Goal: Check status: Check status

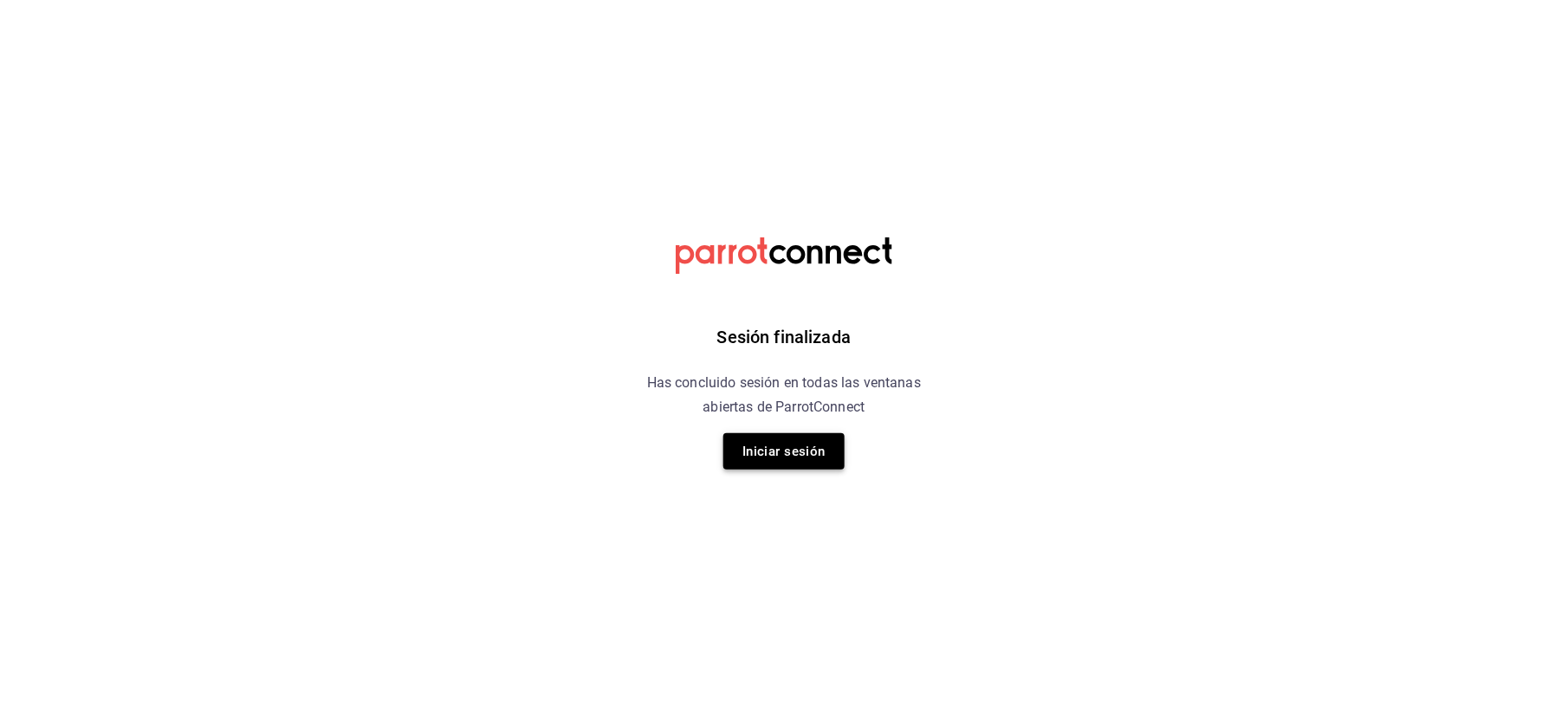
click at [780, 444] on button "Iniciar sesión" at bounding box center [784, 451] width 122 height 36
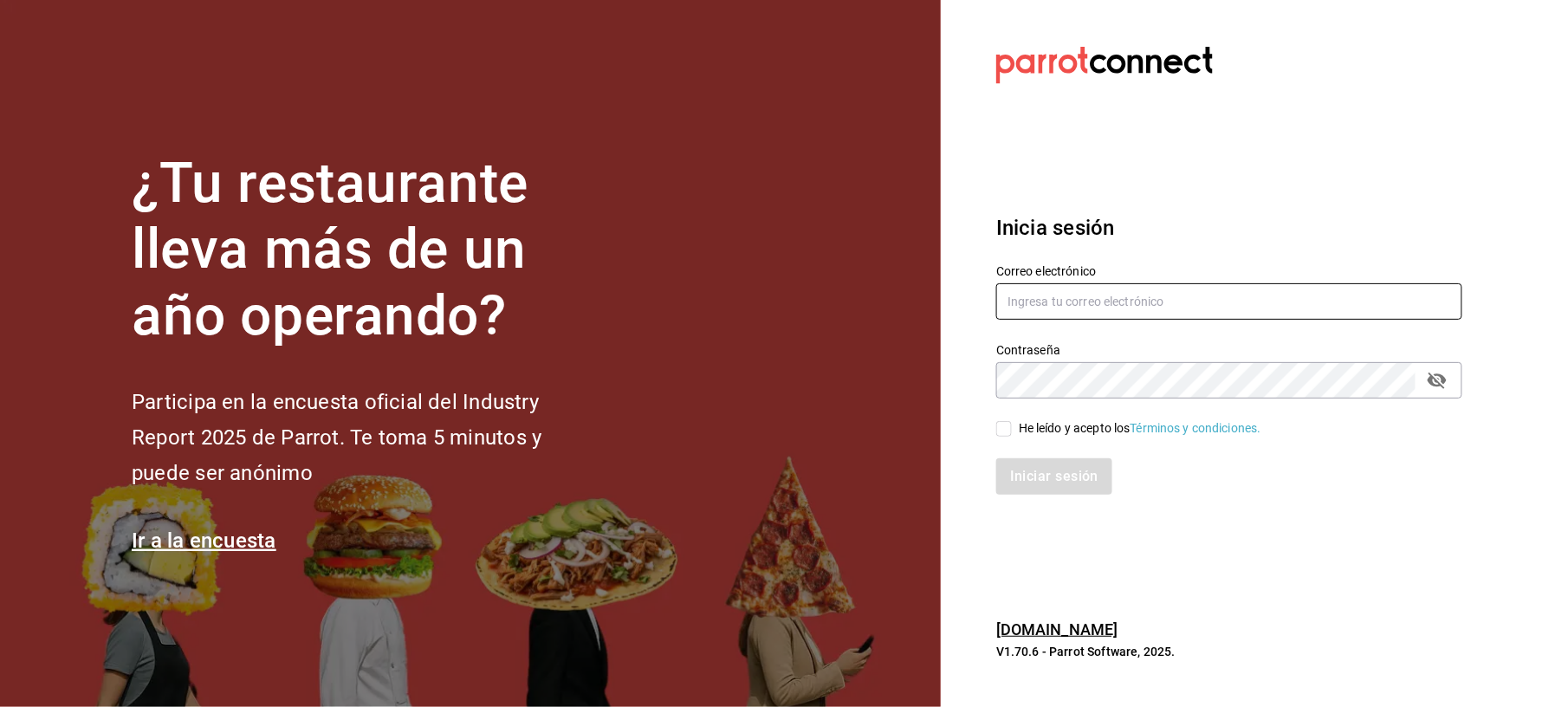
type input "[EMAIL_ADDRESS][DOMAIN_NAME]"
click at [1010, 427] on input "He leído y acepto los Términos y condiciones." at bounding box center [1004, 429] width 15 height 15
checkbox input "true"
click at [1035, 472] on button "Iniciar sesión" at bounding box center [1055, 477] width 118 height 36
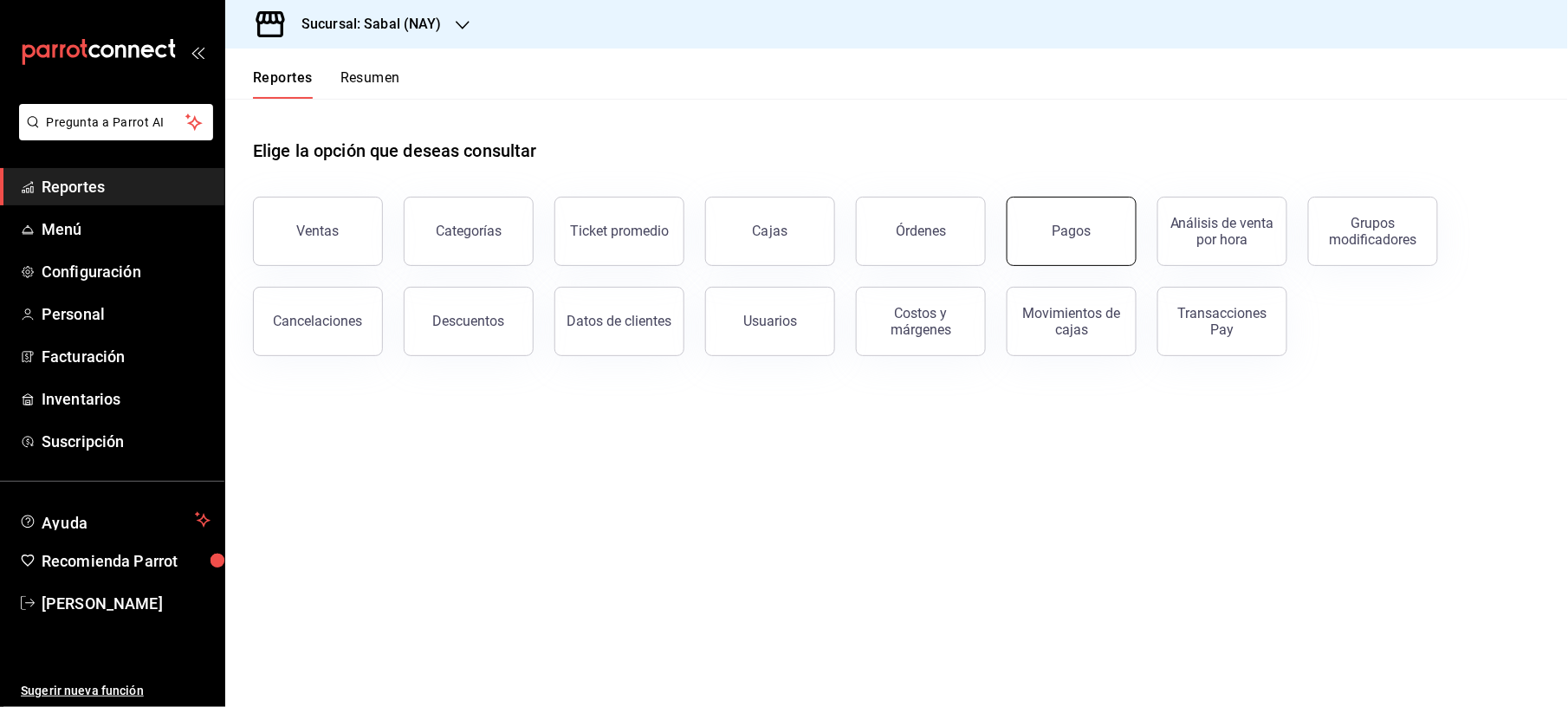
click at [1061, 240] on button "Pagos" at bounding box center [1072, 231] width 130 height 69
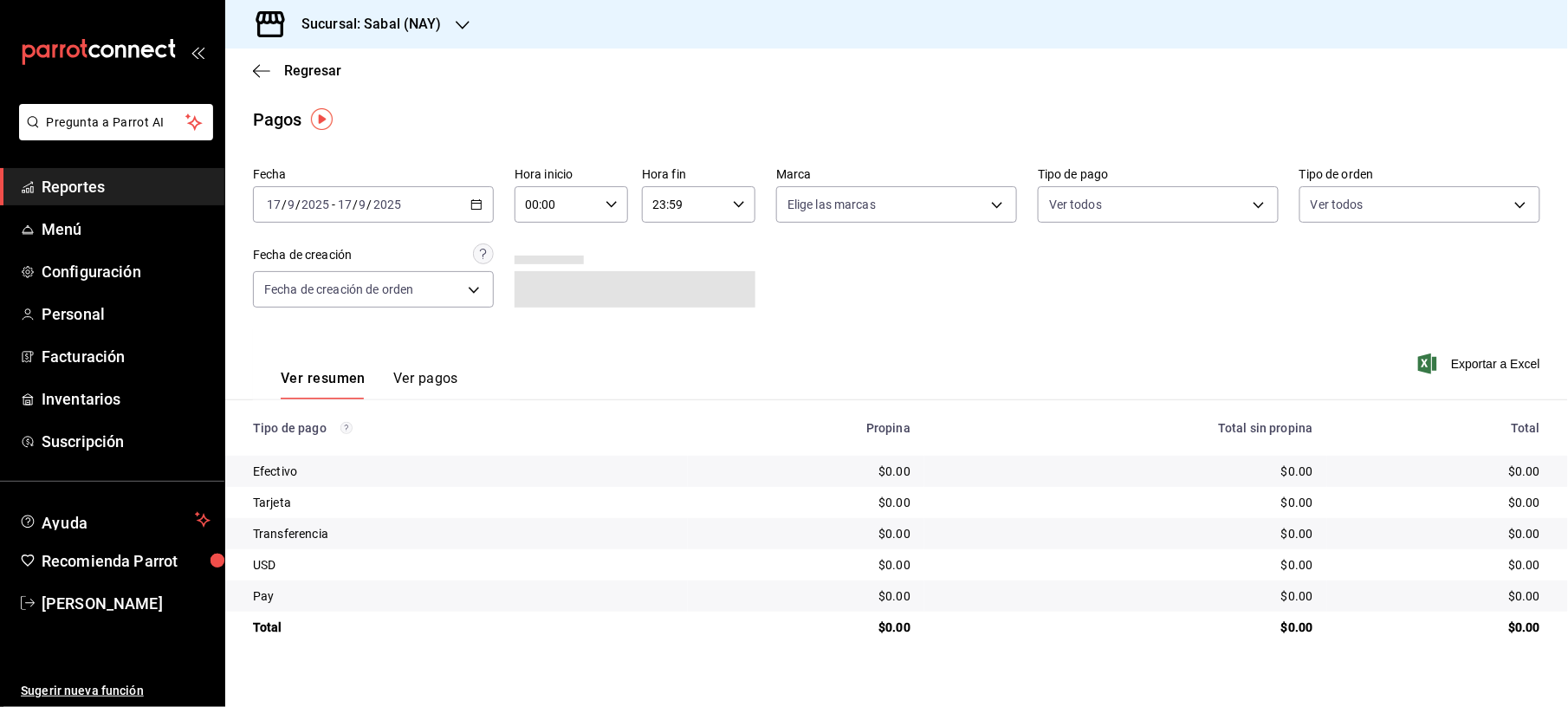
click at [468, 209] on div "[DATE] [DATE] - [DATE] [DATE]" at bounding box center [373, 205] width 241 height 36
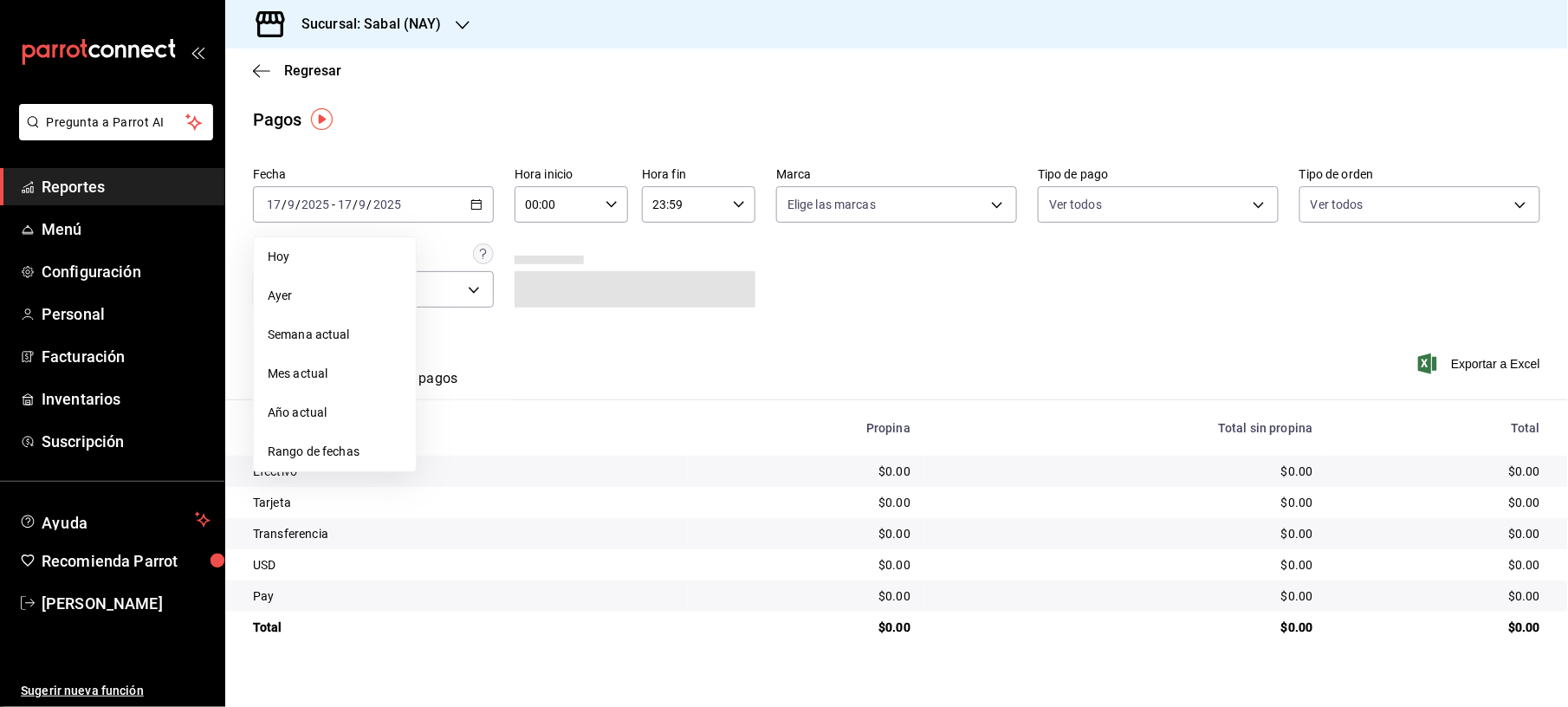
click at [301, 453] on span "Rango de fechas" at bounding box center [334, 452] width 134 height 18
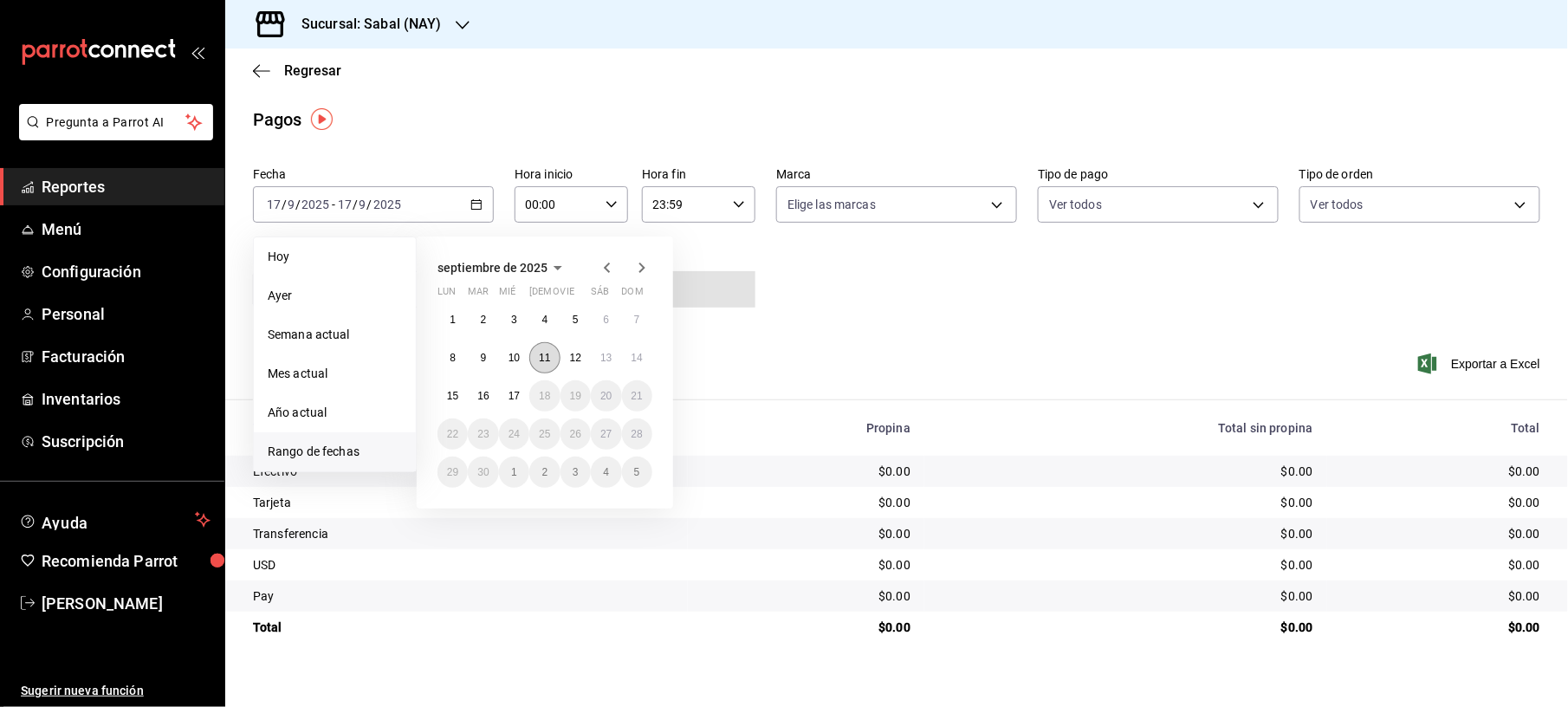
click at [541, 347] on button "11" at bounding box center [545, 358] width 30 height 31
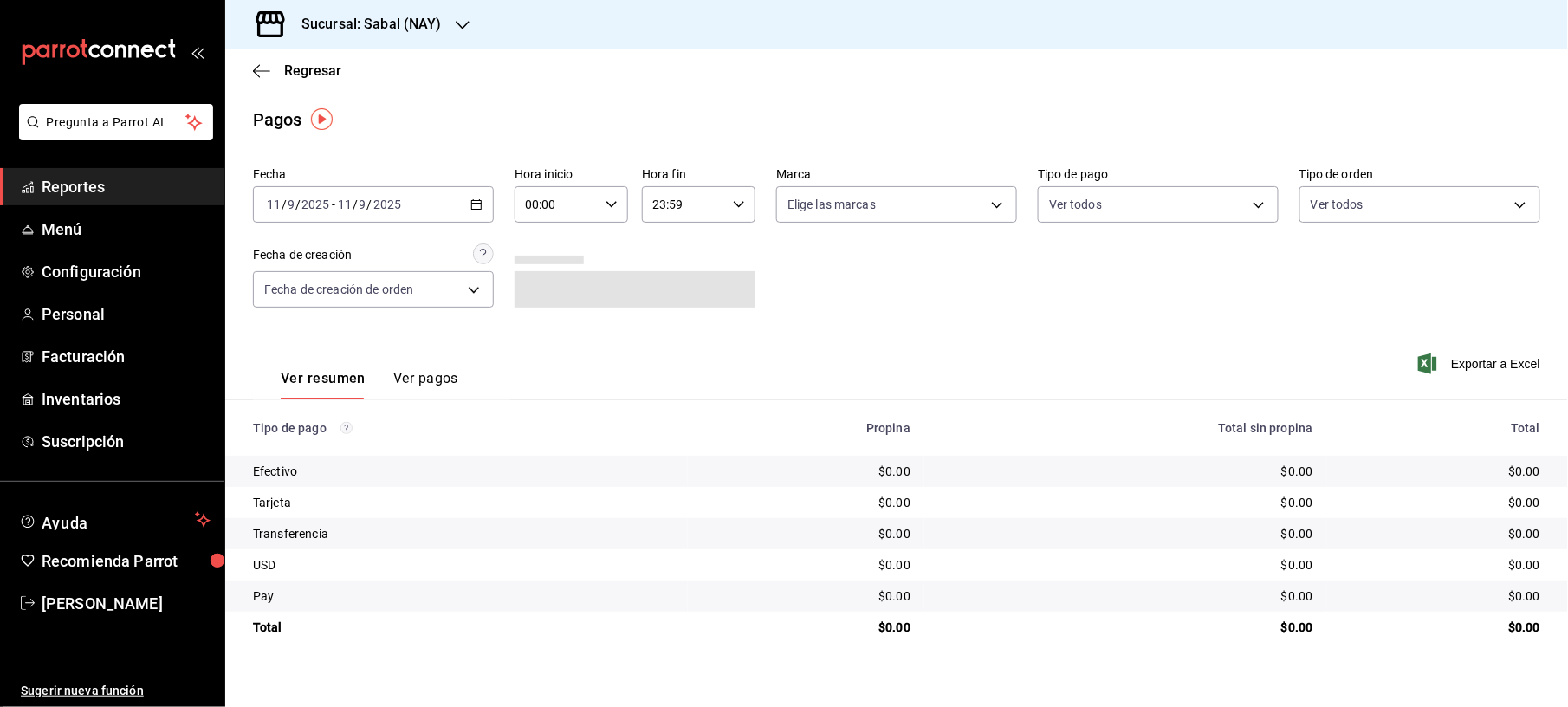
click at [473, 194] on div "[DATE] [DATE] - [DATE] [DATE]" at bounding box center [373, 205] width 241 height 36
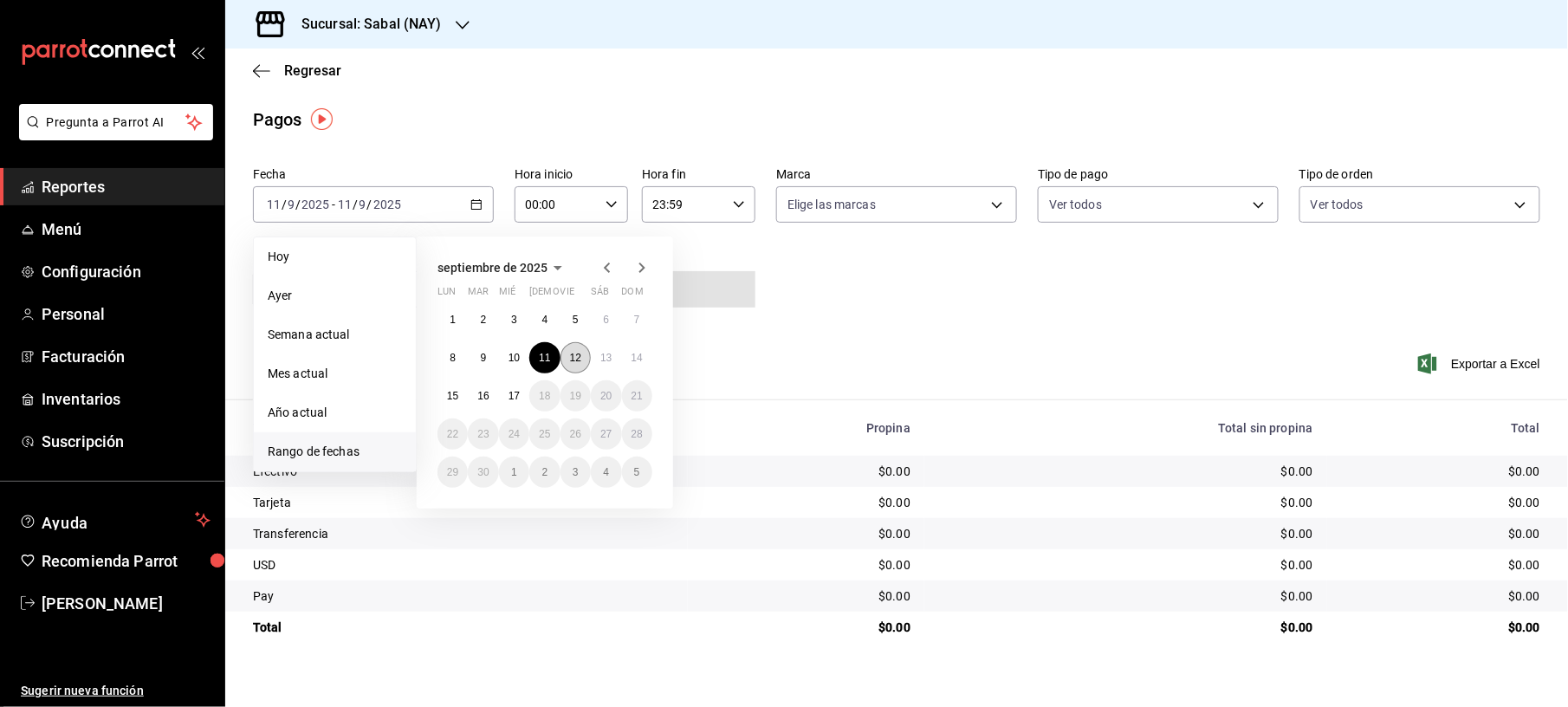
click at [575, 355] on abbr "12" at bounding box center [575, 358] width 11 height 12
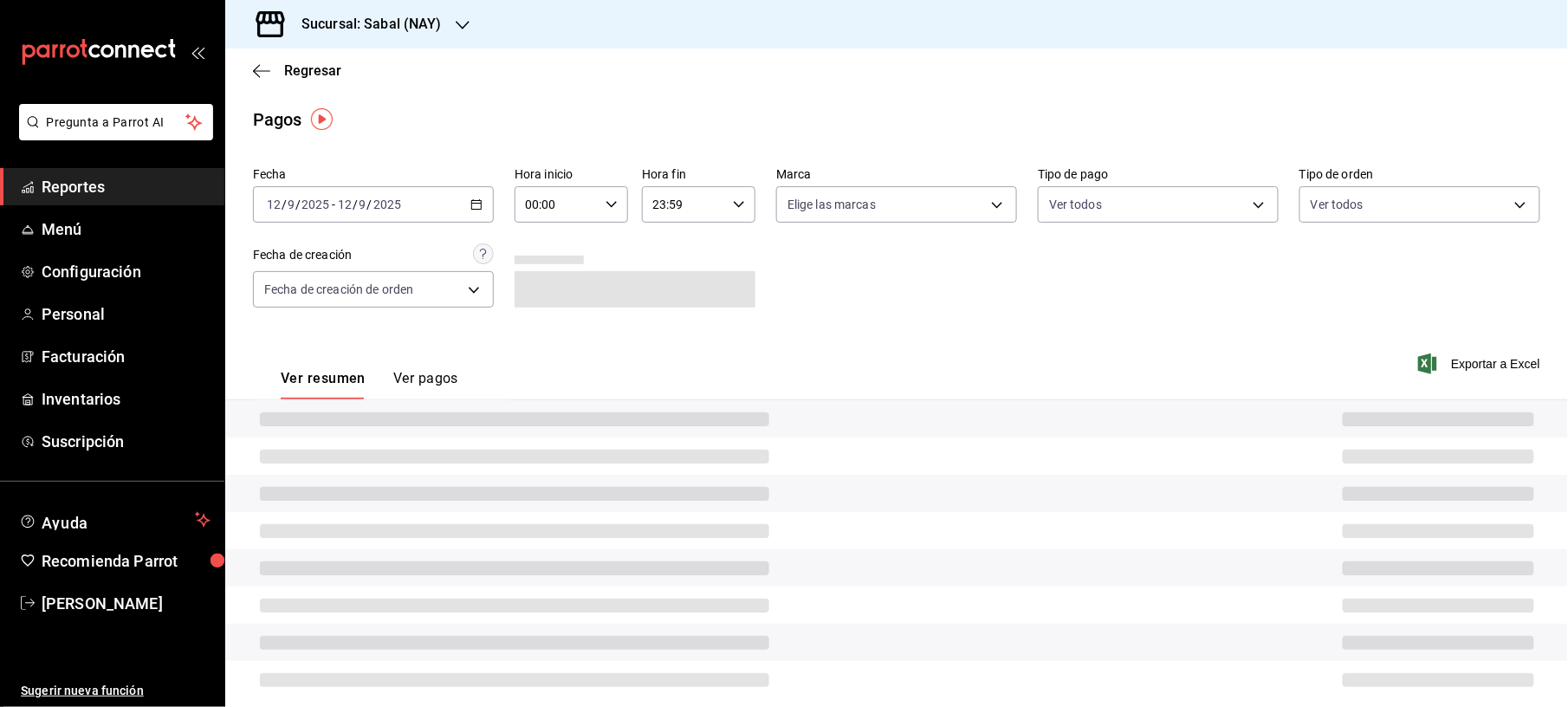
click at [575, 355] on div "Ver resumen Ver pagos Exportar a Excel" at bounding box center [897, 374] width 1343 height 92
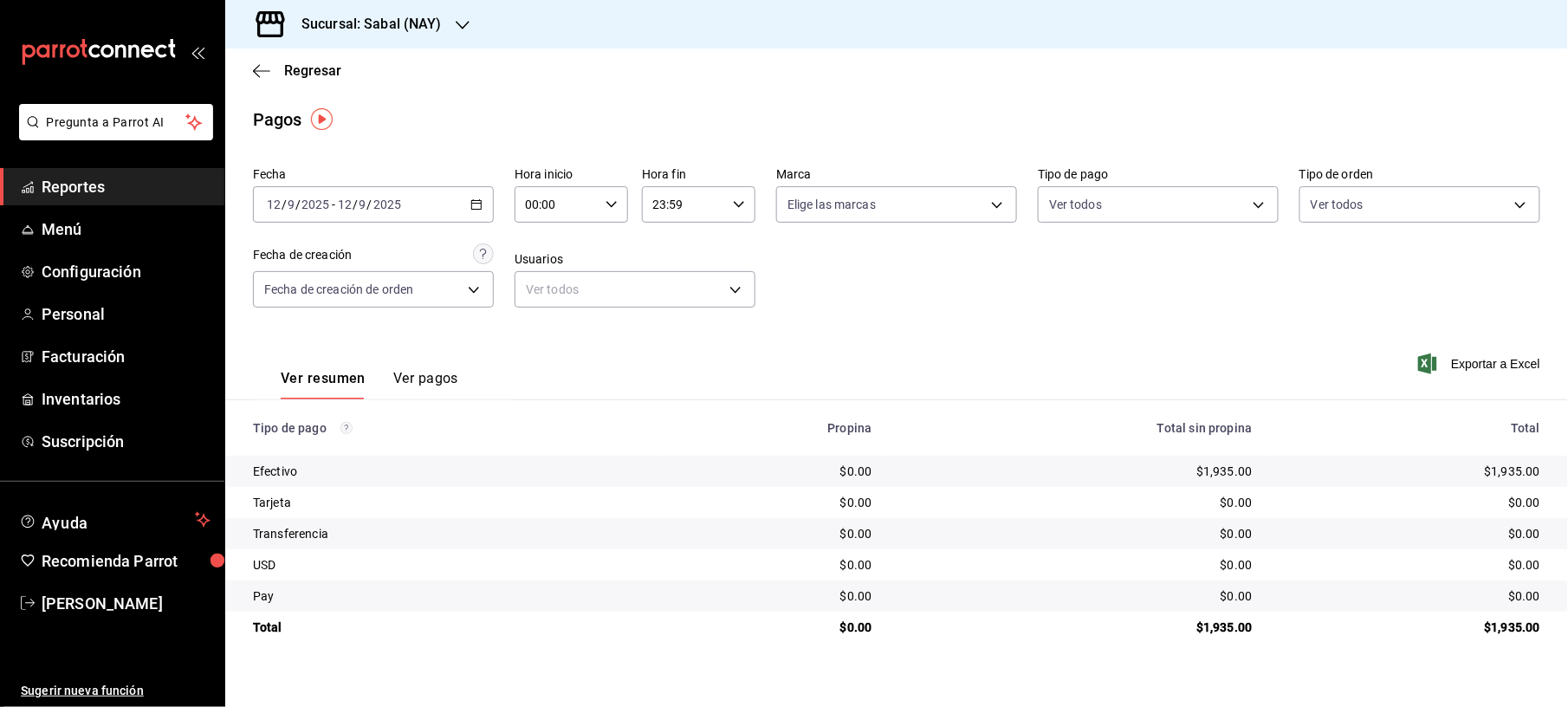
click at [480, 205] on icon "button" at bounding box center [476, 205] width 12 height 12
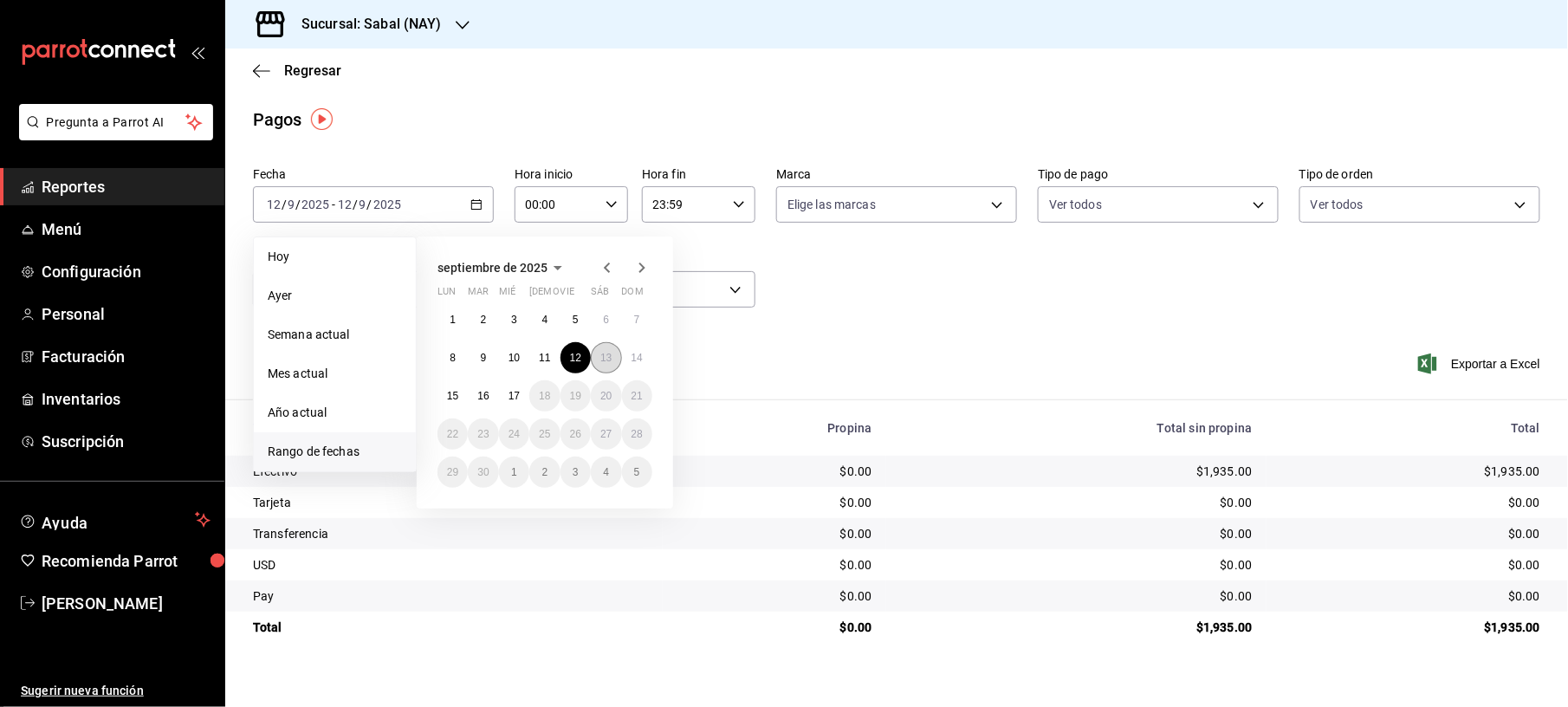
click at [600, 358] on abbr "13" at bounding box center [606, 358] width 11 height 12
click at [599, 358] on div "Ver resumen Ver pagos Exportar a Excel" at bounding box center [897, 374] width 1343 height 92
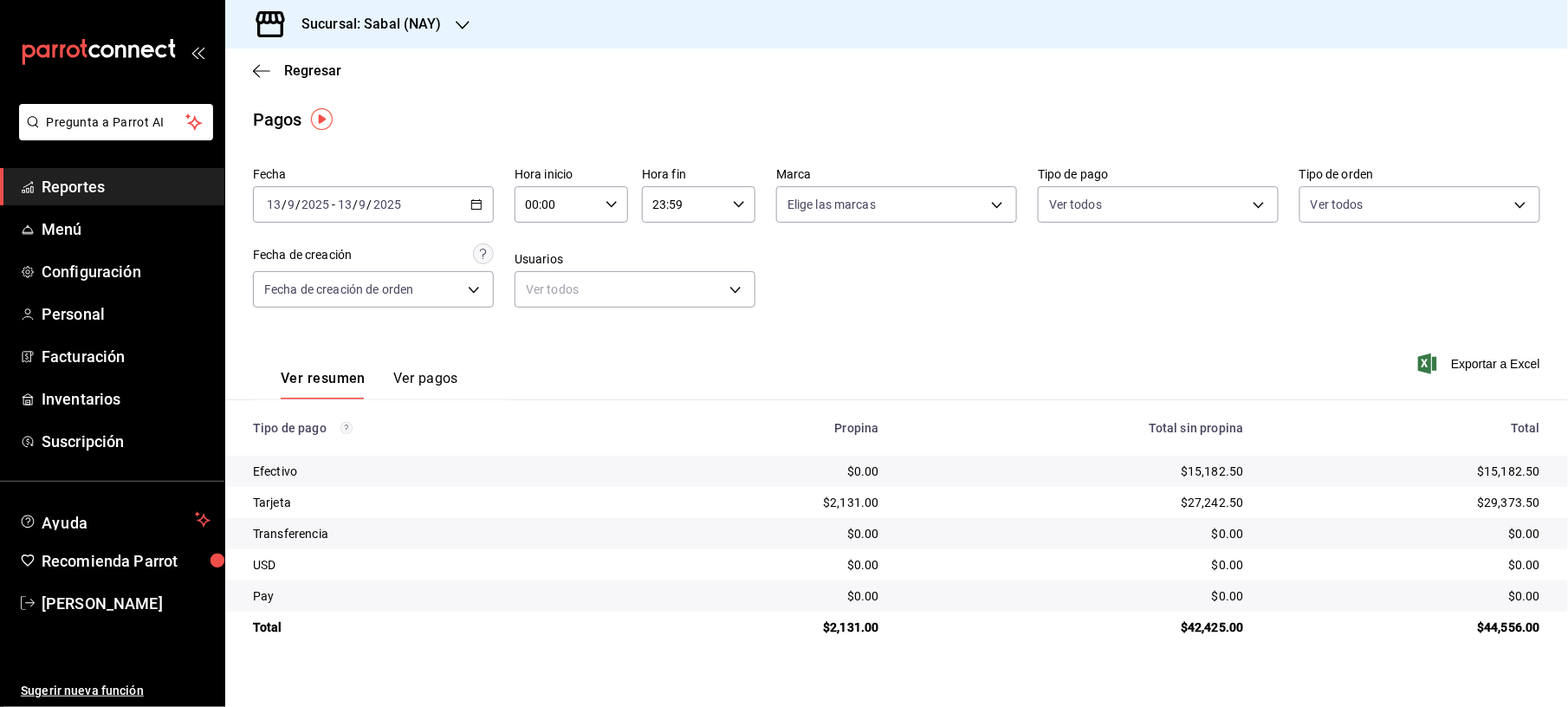
drag, startPoint x: 599, startPoint y: 358, endPoint x: 482, endPoint y: 206, distance: 191.8
click at [482, 206] on icon "button" at bounding box center [476, 205] width 12 height 12
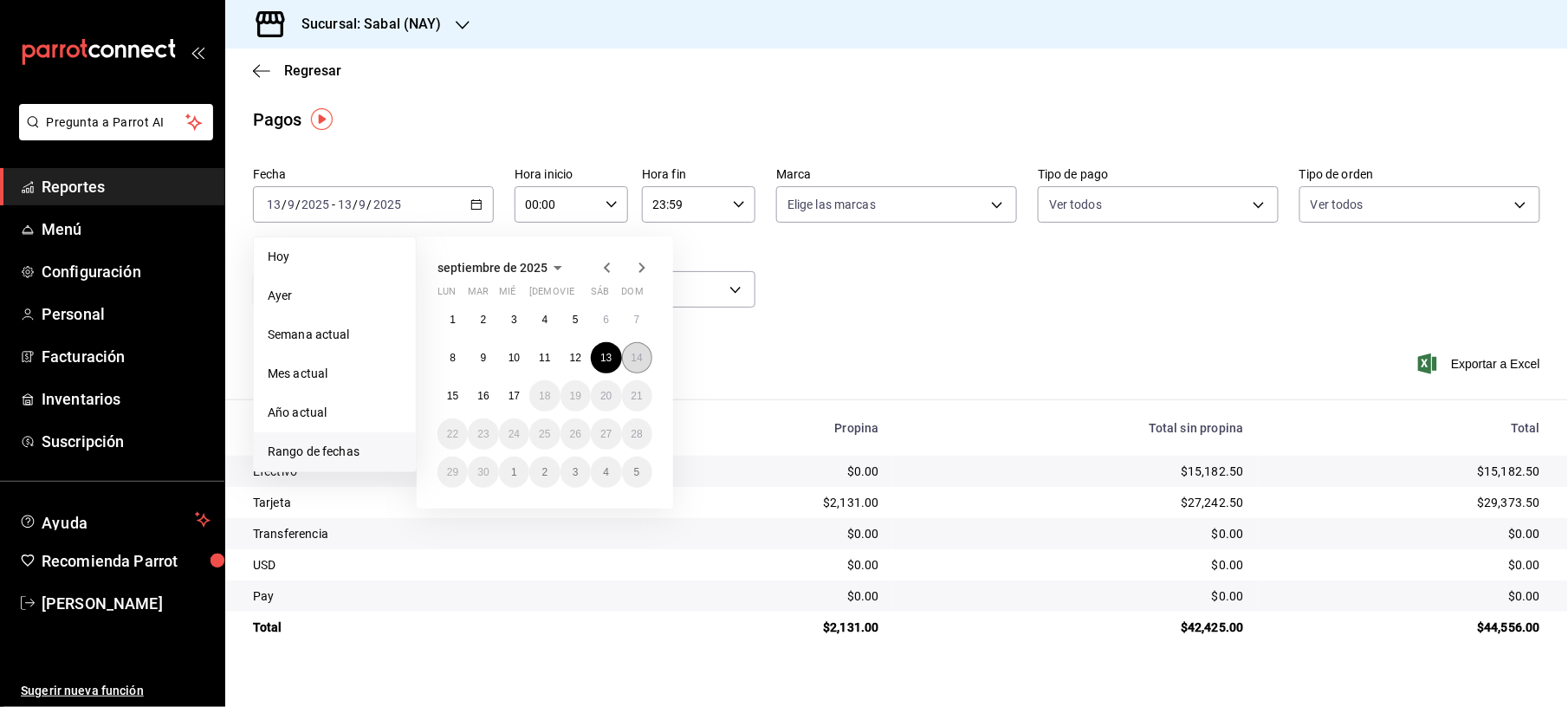
click at [628, 351] on button "14" at bounding box center [637, 358] width 30 height 31
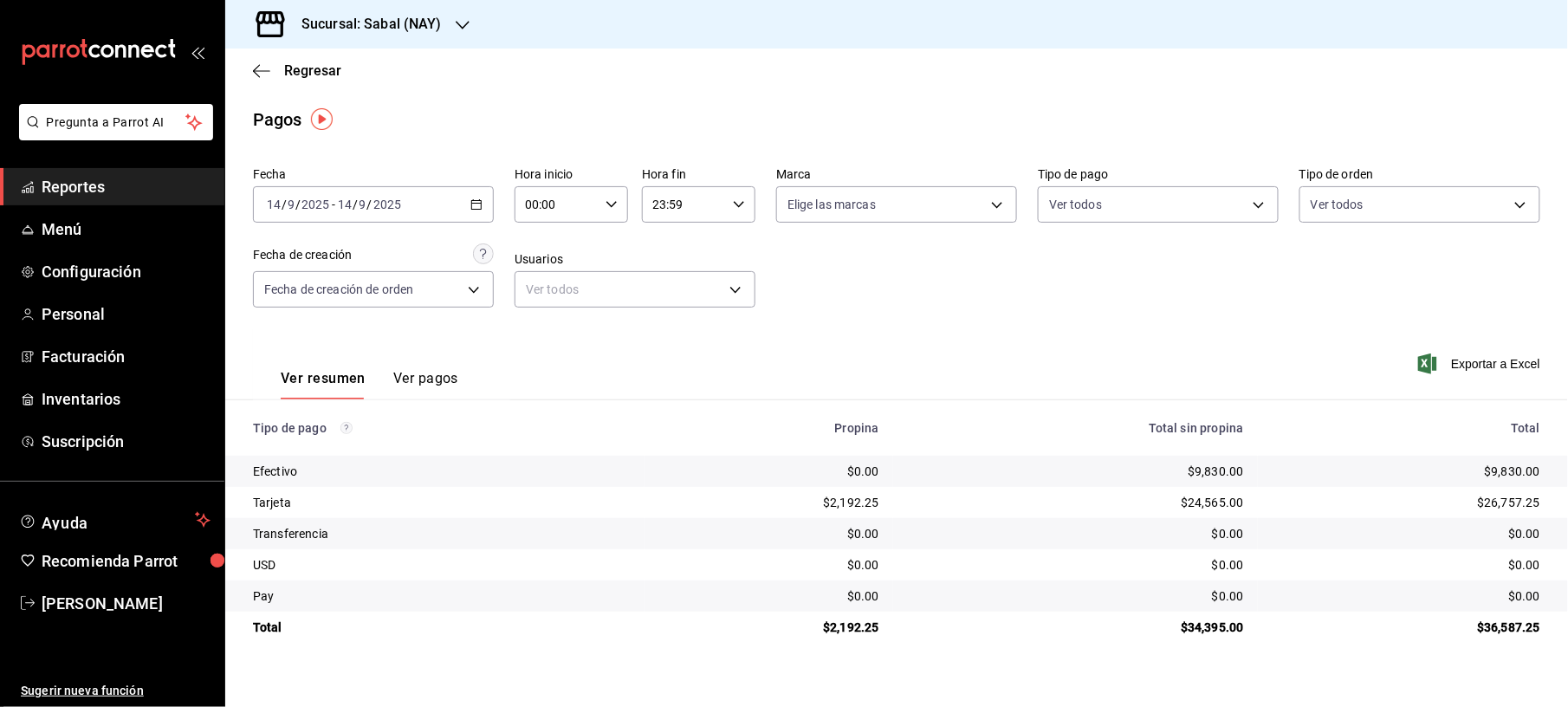
drag, startPoint x: 628, startPoint y: 351, endPoint x: 470, endPoint y: 195, distance: 222.0
click at [470, 195] on div "[DATE] [DATE] - [DATE] [DATE]" at bounding box center [373, 205] width 241 height 36
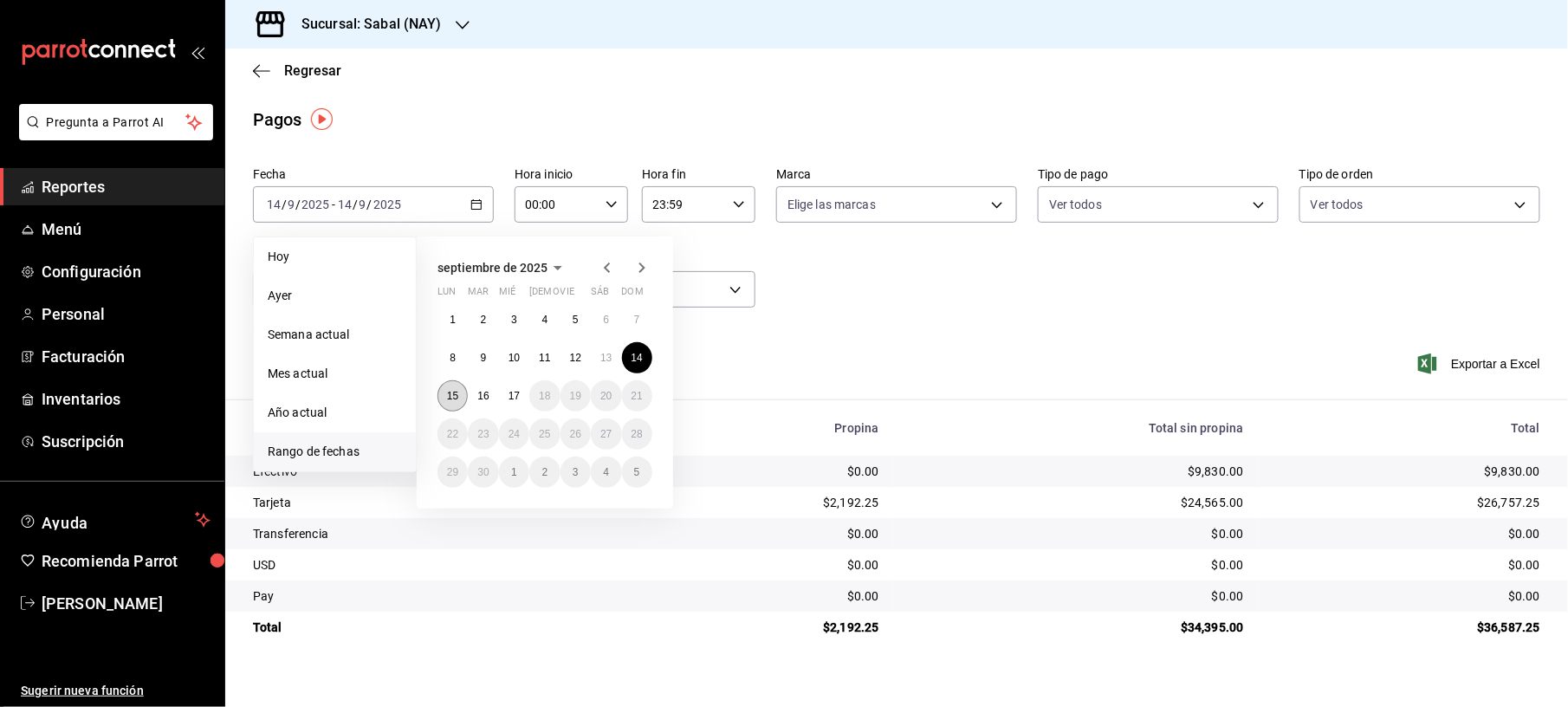
click at [452, 395] on abbr "15" at bounding box center [453, 396] width 11 height 12
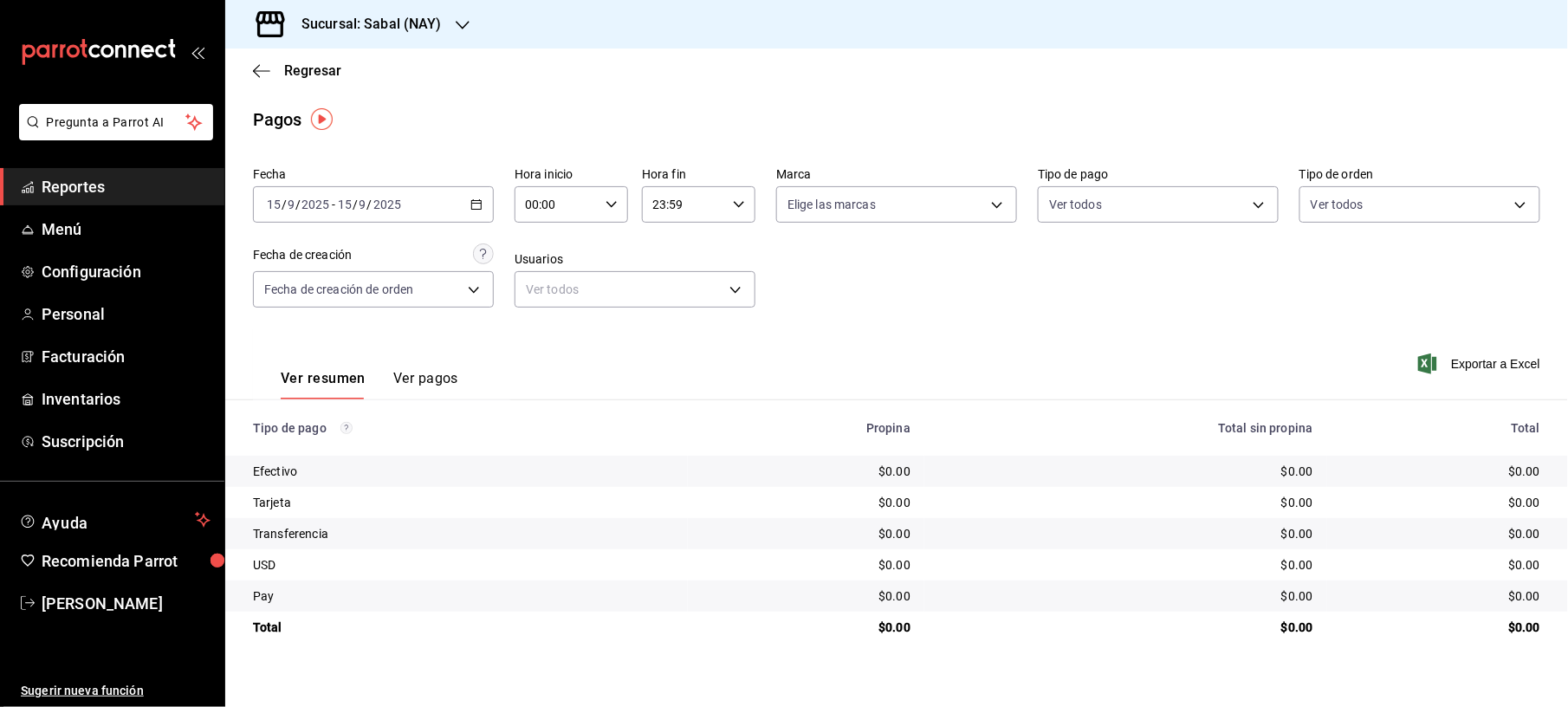
click at [475, 205] on icon "button" at bounding box center [476, 205] width 12 height 12
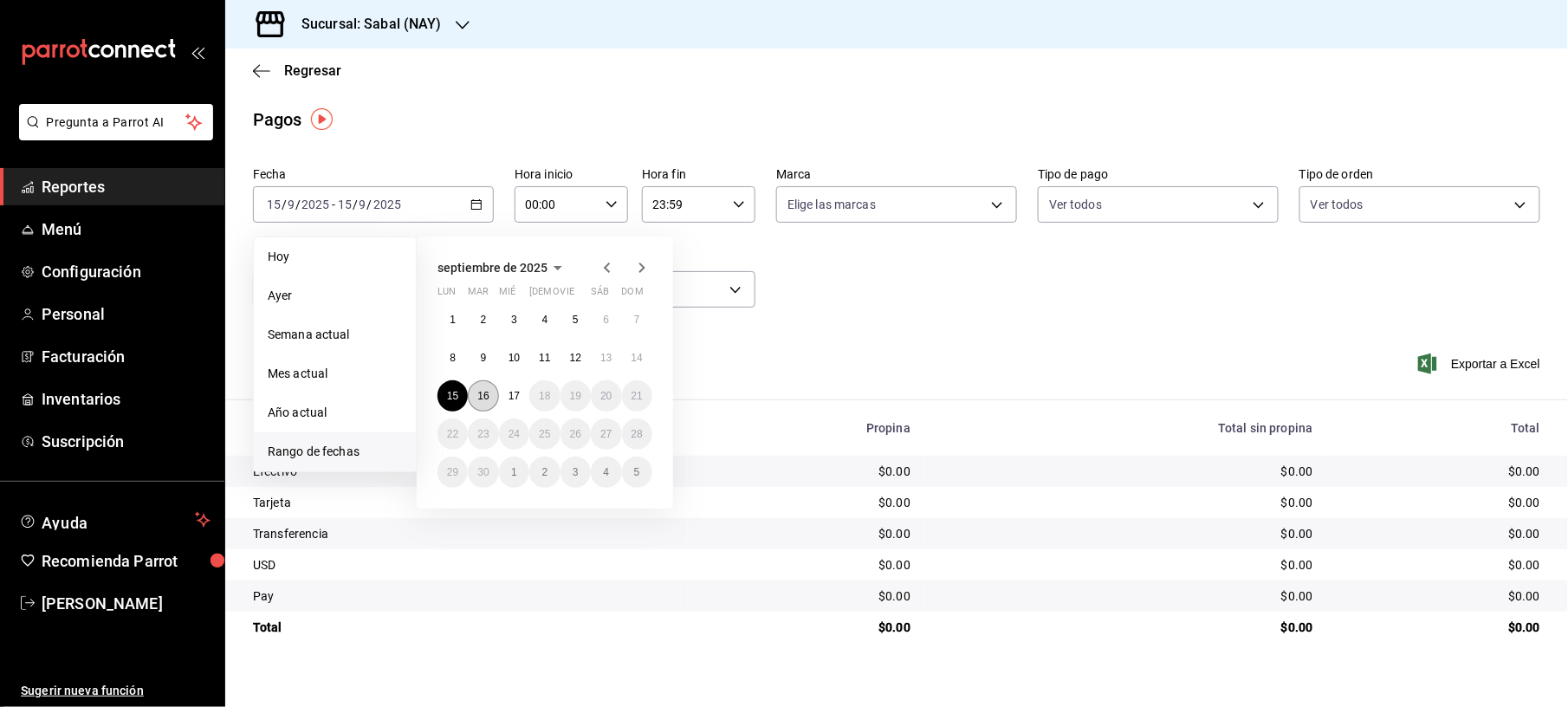
click at [482, 392] on abbr "16" at bounding box center [483, 396] width 11 height 12
